Goal: Complete application form

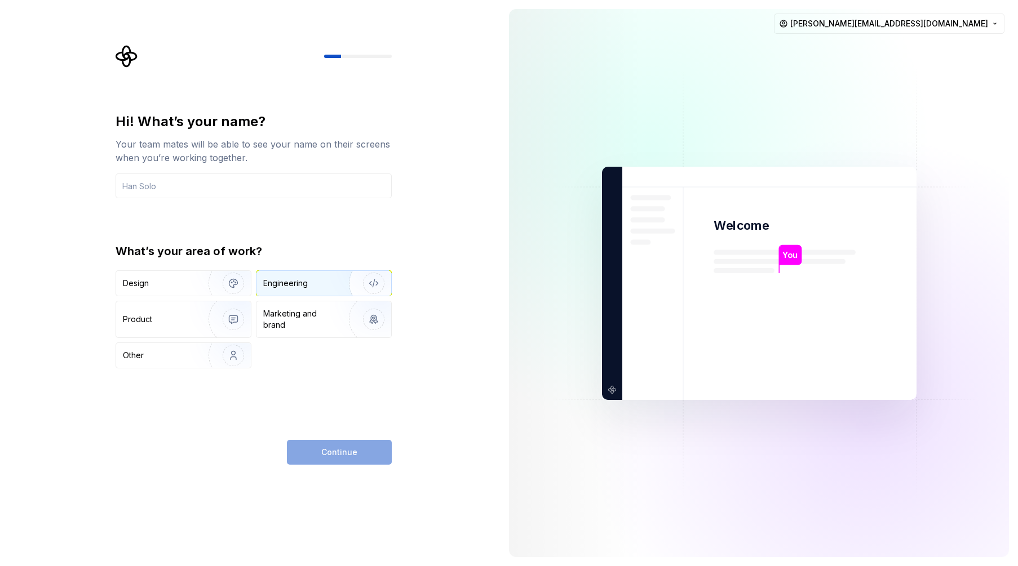
click at [310, 280] on div "Engineering" at bounding box center [308, 283] width 90 height 11
click at [229, 196] on input "text" at bounding box center [254, 186] width 276 height 25
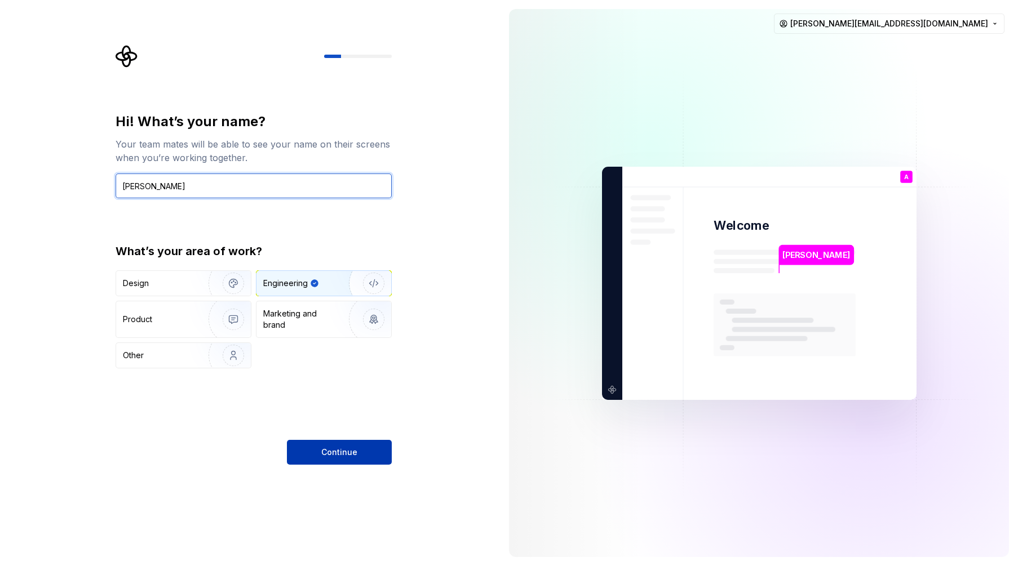
type input "Alex Lewis"
click at [357, 458] on button "Continue" at bounding box center [339, 452] width 105 height 25
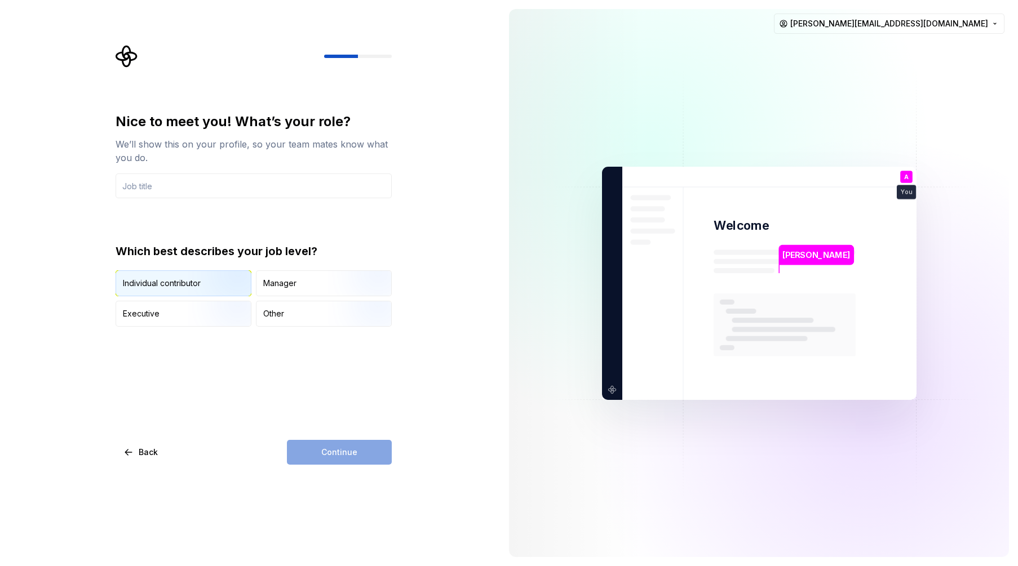
click at [180, 286] on div "Individual contributor" at bounding box center [162, 283] width 78 height 11
click at [206, 180] on input "text" at bounding box center [254, 186] width 276 height 25
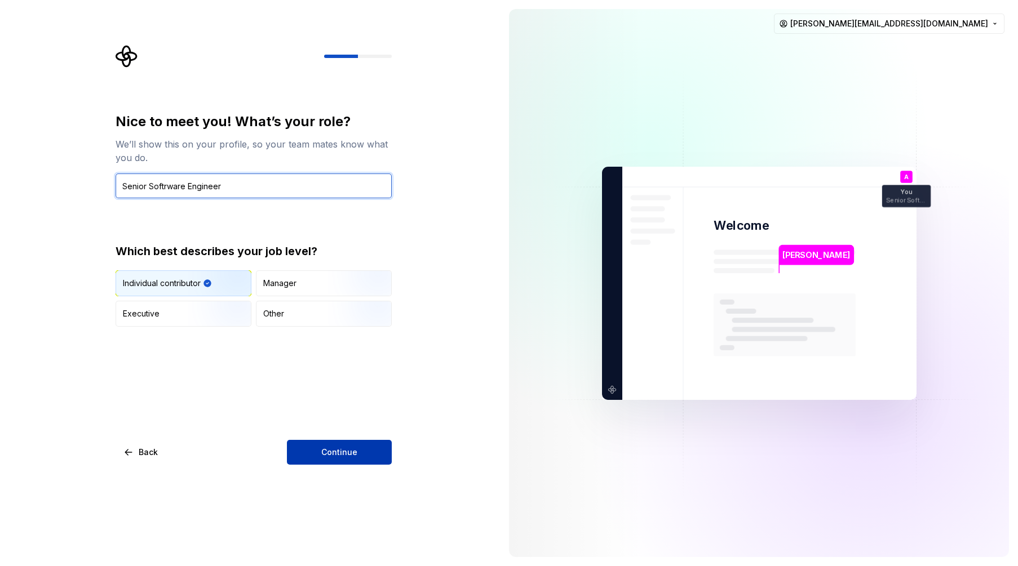
type input "Senior Softrware Engineer"
click at [317, 444] on button "Continue" at bounding box center [339, 452] width 105 height 25
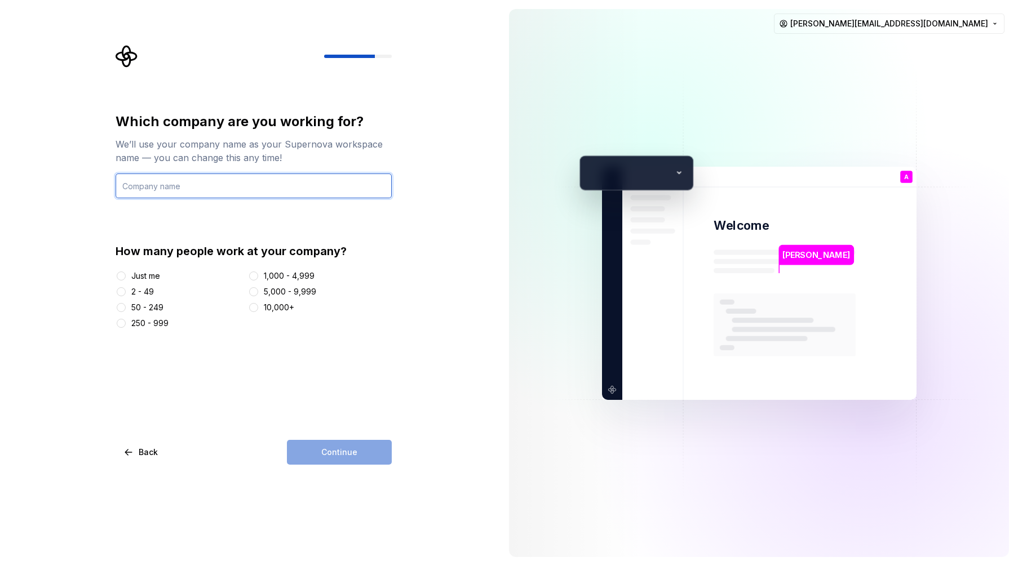
click at [235, 196] on input "text" at bounding box center [254, 186] width 276 height 25
type input "Zapier"
click at [149, 322] on div "250 - 999" at bounding box center [149, 323] width 37 height 11
click at [126, 322] on button "250 - 999" at bounding box center [121, 323] width 9 height 9
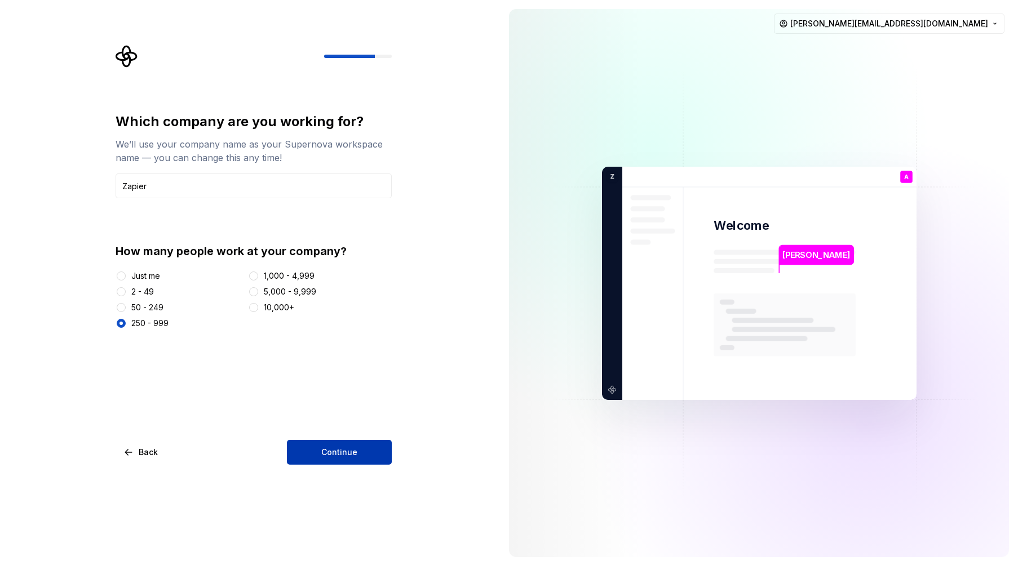
click at [363, 457] on button "Continue" at bounding box center [339, 452] width 105 height 25
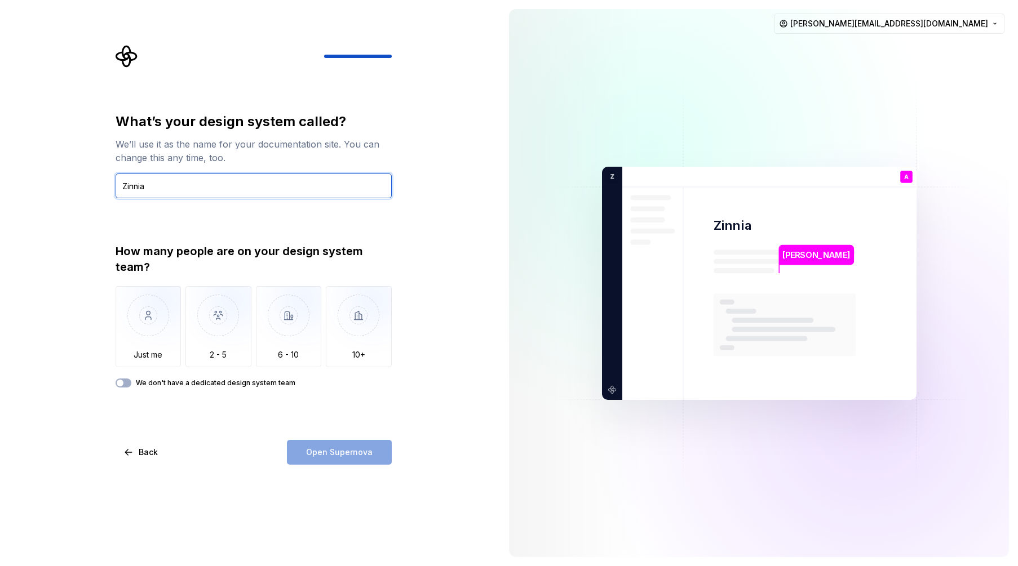
type input "Zinnia"
click at [334, 459] on div "Open Supernova" at bounding box center [339, 452] width 105 height 25
click at [345, 459] on div "Open Supernova" at bounding box center [339, 452] width 105 height 25
click at [125, 60] on icon "Supernova Logo" at bounding box center [126, 56] width 21 height 21
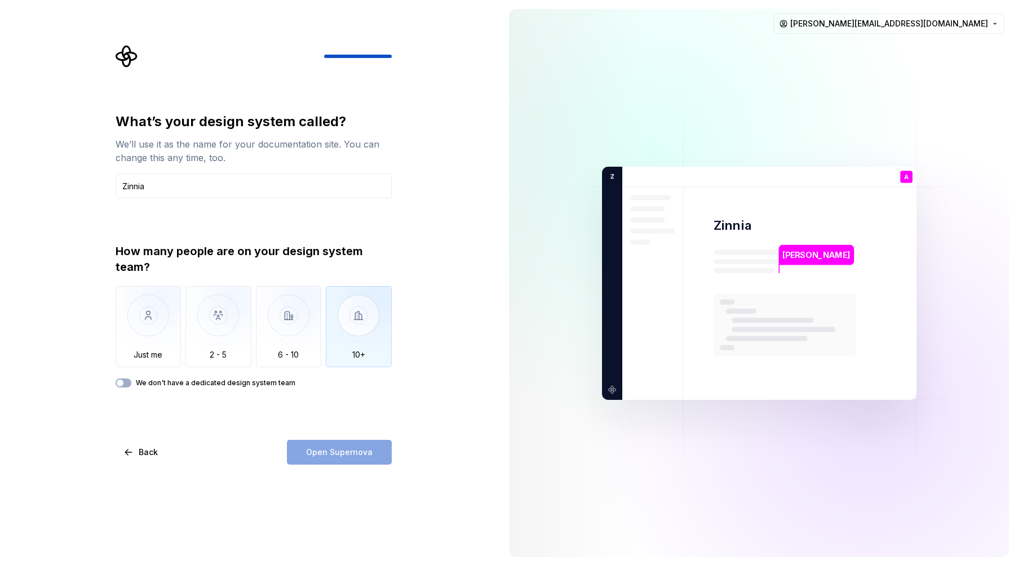
click at [361, 327] on img "button" at bounding box center [359, 324] width 66 height 76
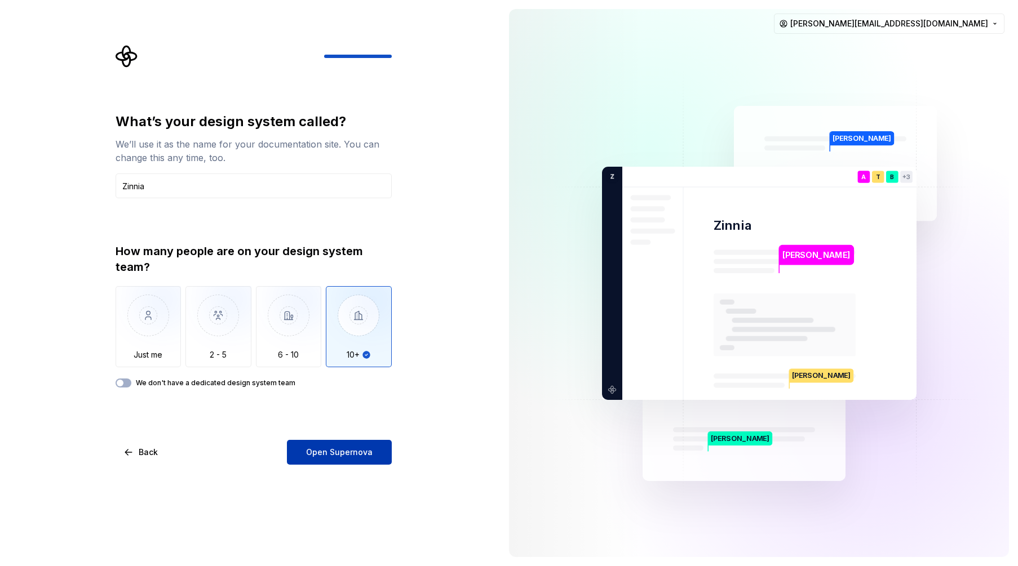
click at [364, 456] on span "Open Supernova" at bounding box center [339, 452] width 67 height 11
